Goal: Navigation & Orientation: Understand site structure

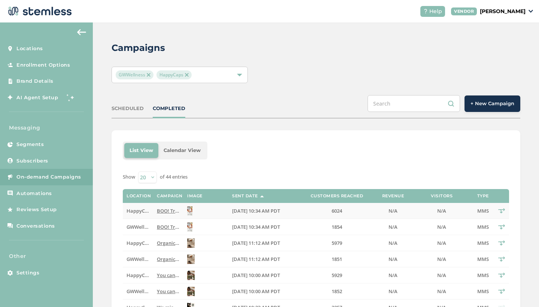
click at [192, 208] on img at bounding box center [189, 210] width 5 height 9
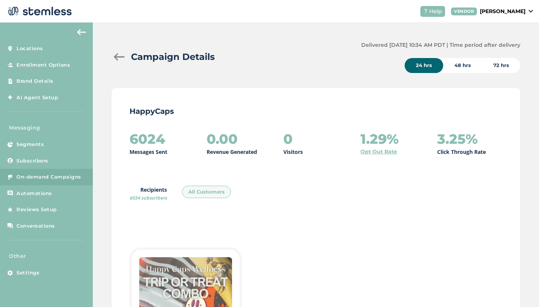
click at [503, 64] on div "72 hrs" at bounding box center [501, 65] width 38 height 15
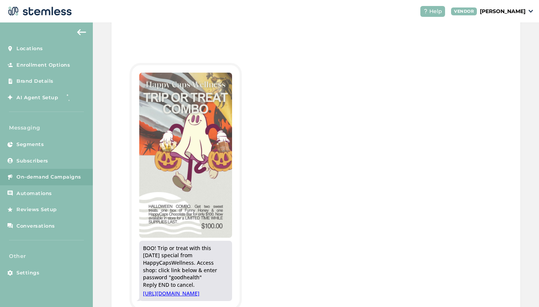
scroll to position [180, 0]
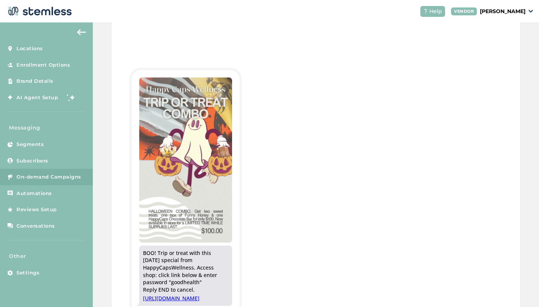
click at [84, 37] on button at bounding box center [81, 32] width 15 height 12
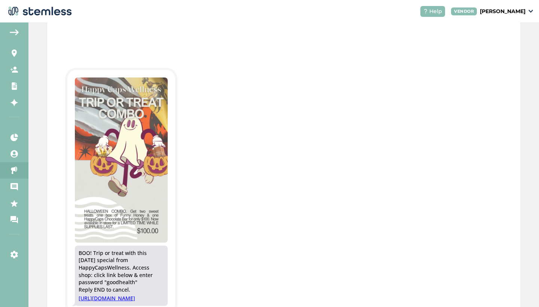
click at [14, 31] on img at bounding box center [14, 32] width 9 height 6
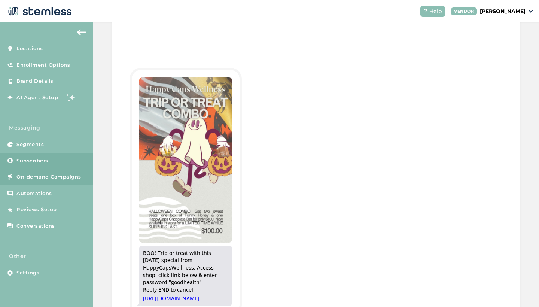
click at [26, 159] on span "Subscribers" at bounding box center [32, 160] width 32 height 7
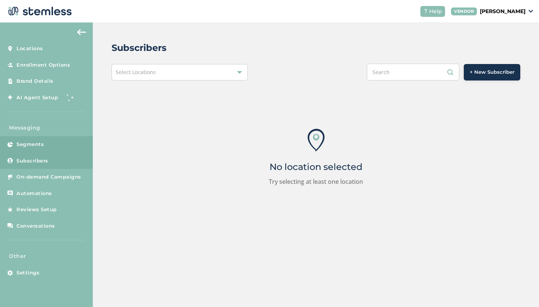
click at [31, 139] on link "Segments" at bounding box center [46, 144] width 93 height 16
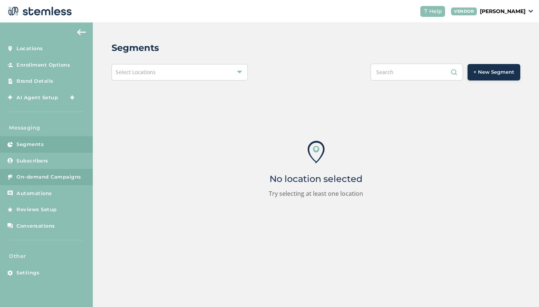
click at [56, 177] on span "On-demand Campaigns" at bounding box center [48, 176] width 65 height 7
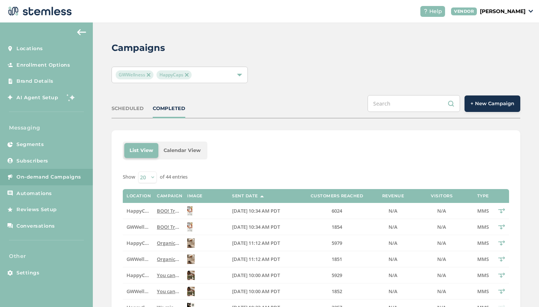
click at [182, 151] on li "Calendar View" at bounding box center [182, 150] width 48 height 15
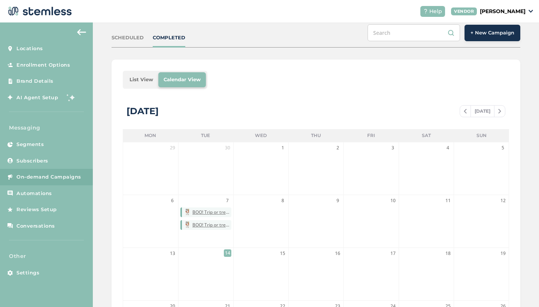
scroll to position [83, 0]
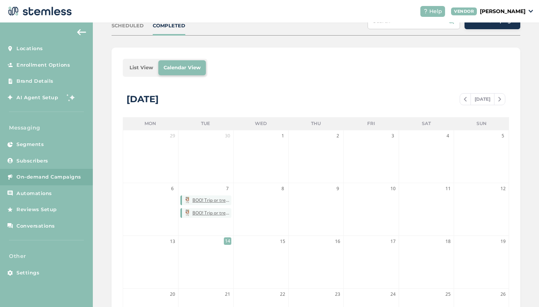
click at [466, 97] on img at bounding box center [465, 99] width 3 height 4
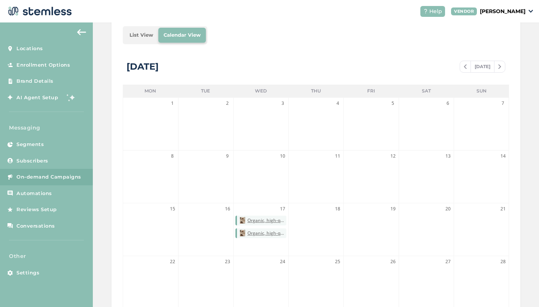
scroll to position [106, 0]
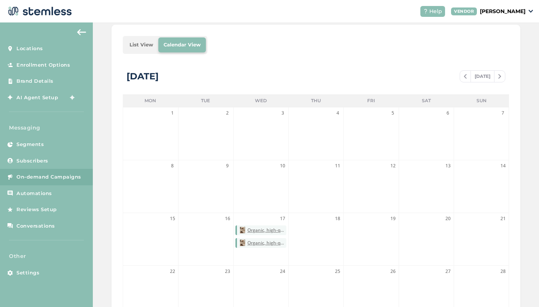
click at [501, 77] on span at bounding box center [499, 76] width 10 height 9
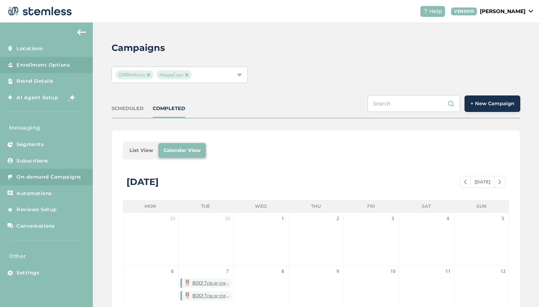
scroll to position [0, 0]
click at [81, 28] on button at bounding box center [81, 32] width 15 height 12
